Goal: Navigation & Orientation: Find specific page/section

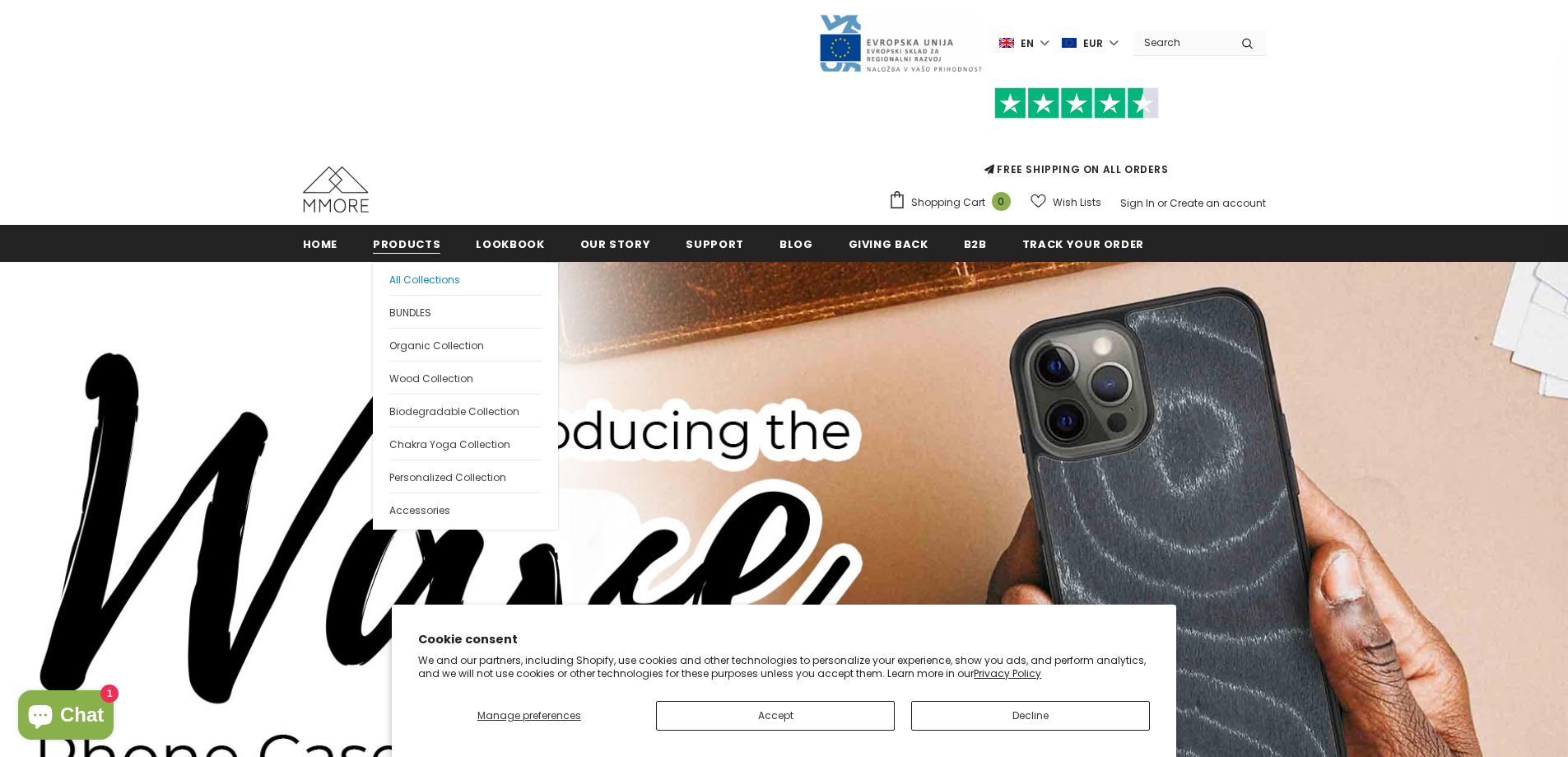
click at [407, 273] on span "All Collections" at bounding box center [424, 279] width 71 height 14
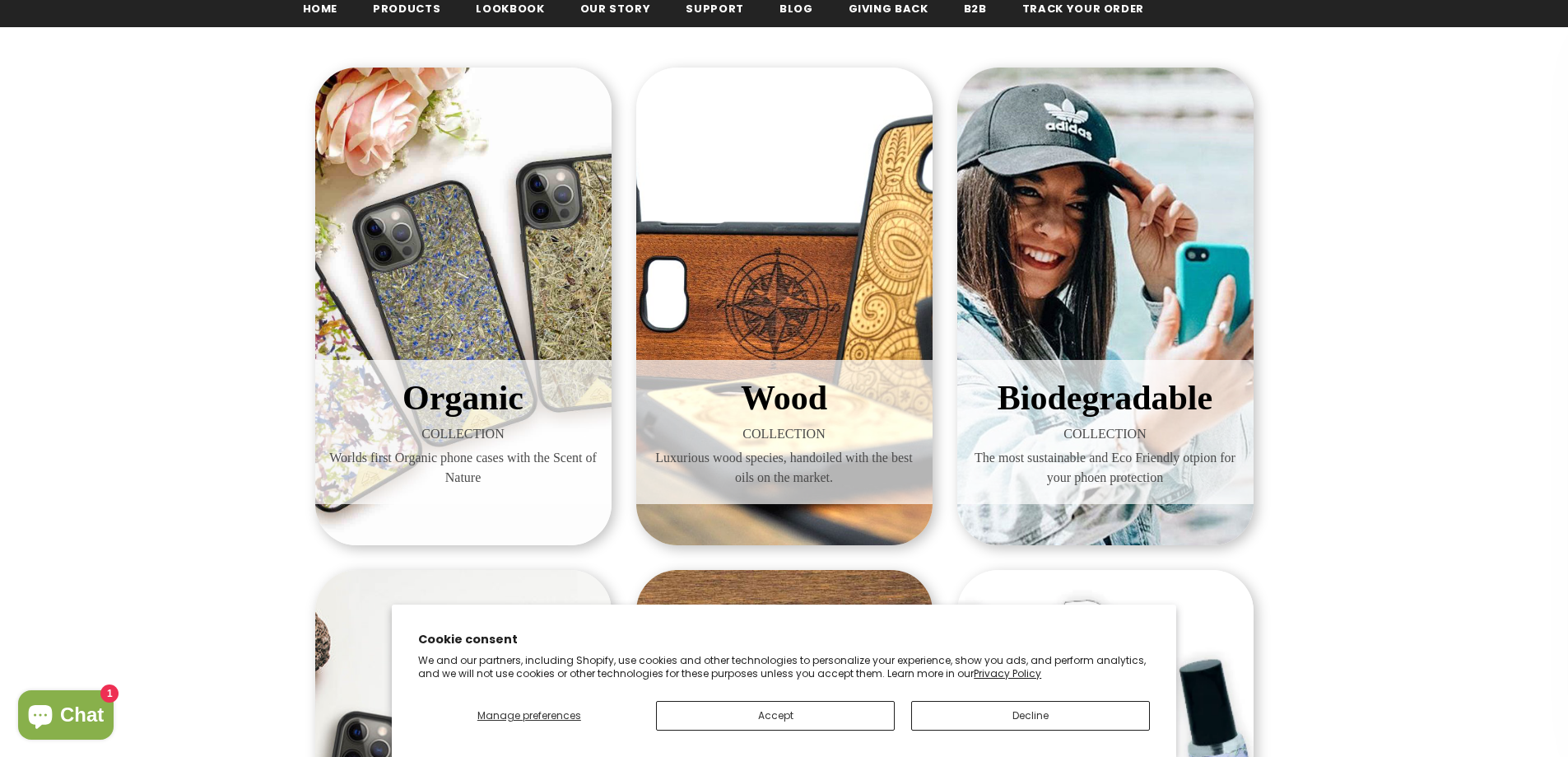
scroll to position [247, 0]
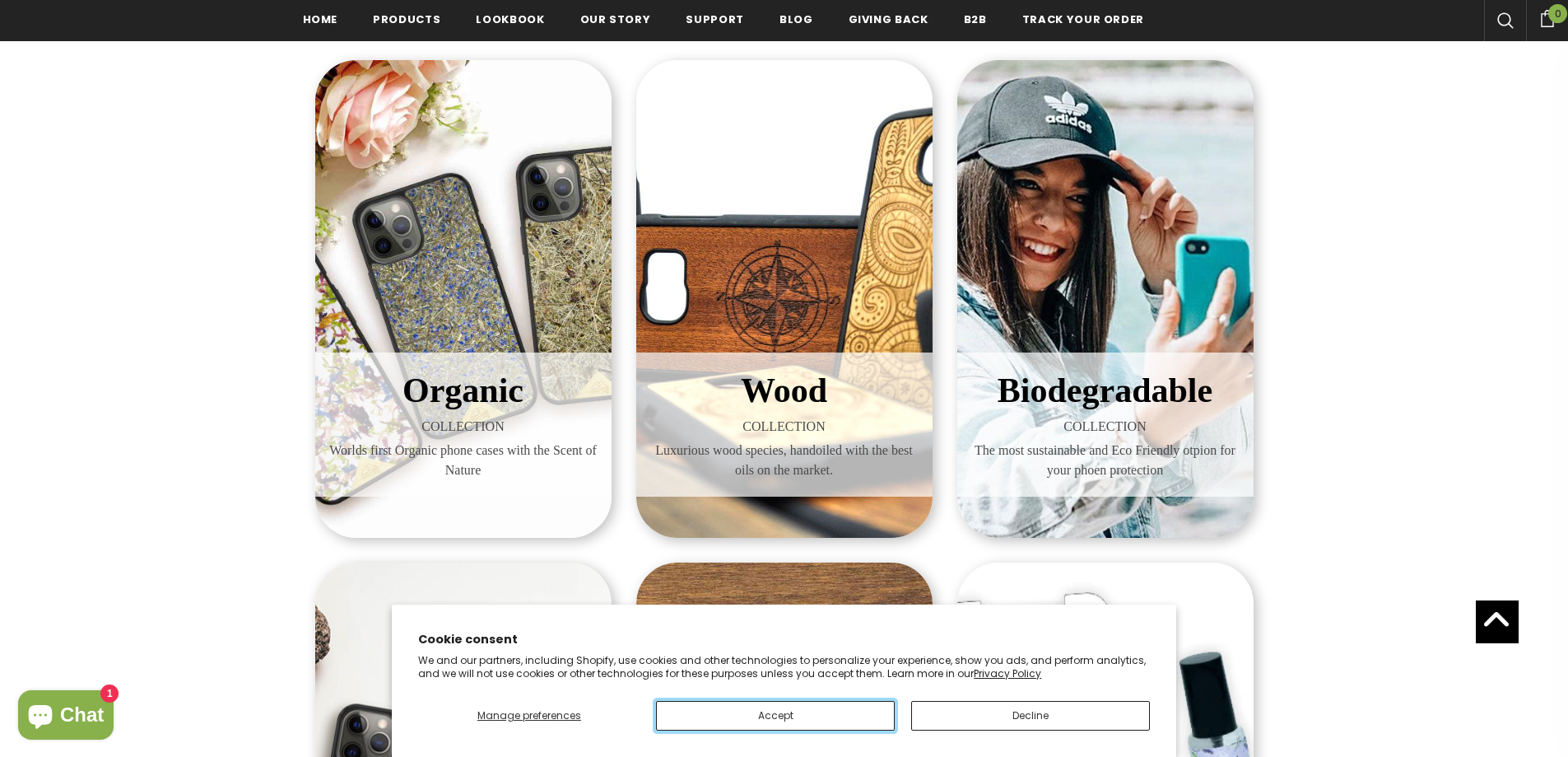
click at [779, 714] on button "Accept" at bounding box center [775, 715] width 239 height 30
